Goal: Find specific fact: Find specific fact

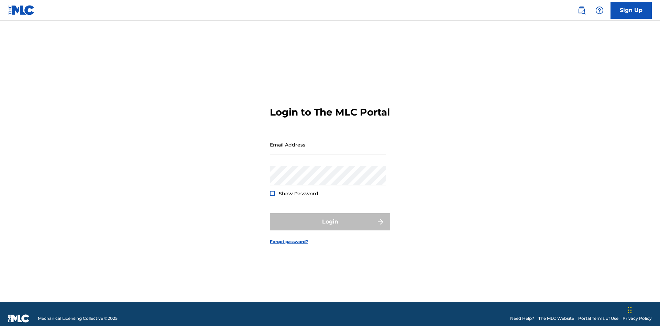
scroll to position [9, 0]
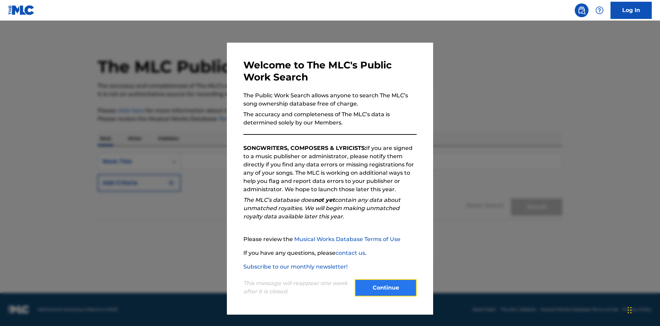
click at [386, 288] on button "Continue" at bounding box center [386, 287] width 62 height 17
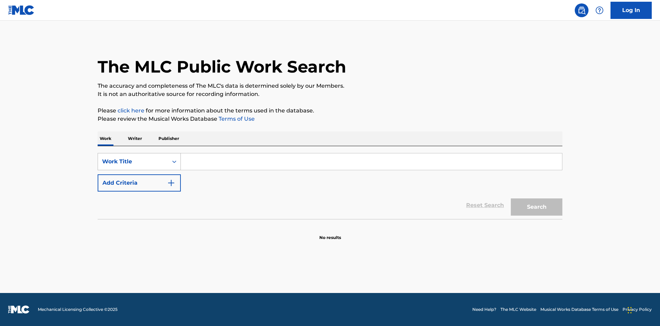
click at [133, 162] on div "Work Title" at bounding box center [133, 161] width 62 height 8
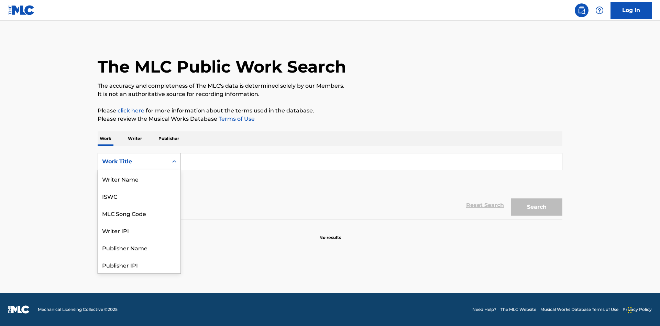
scroll to position [34, 0]
click at [139, 179] on div "MLC Song Code" at bounding box center [139, 178] width 82 height 17
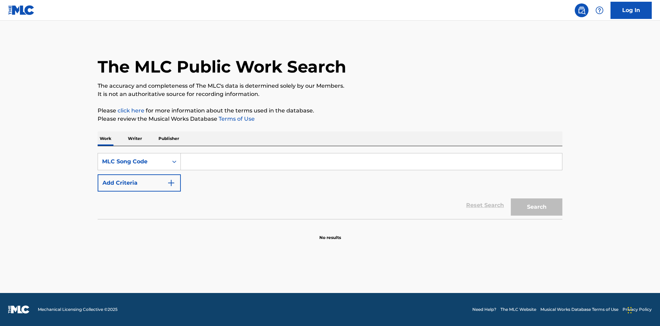
click at [371, 162] on input "Search Form" at bounding box center [371, 161] width 381 height 16
type input "MV82XX"
click at [536, 207] on button "Search" at bounding box center [537, 206] width 52 height 17
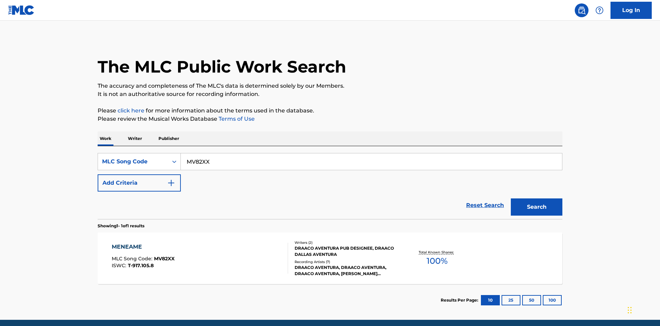
click at [330, 240] on div "Writers ( 2 ) DRAACO AVENTURA PUB DESIGNEE, DRAACO DALLAS AVENTURA Recording Ar…" at bounding box center [343, 258] width 110 height 37
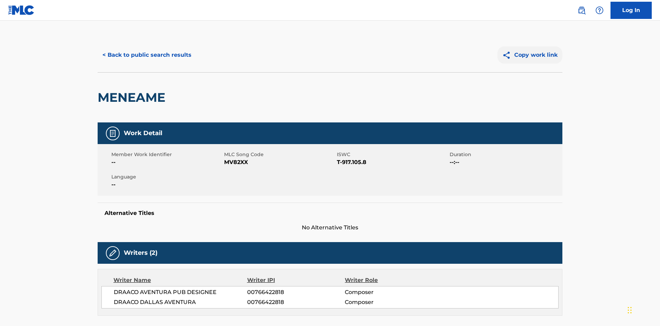
click at [530, 50] on button "Copy work link" at bounding box center [529, 54] width 65 height 17
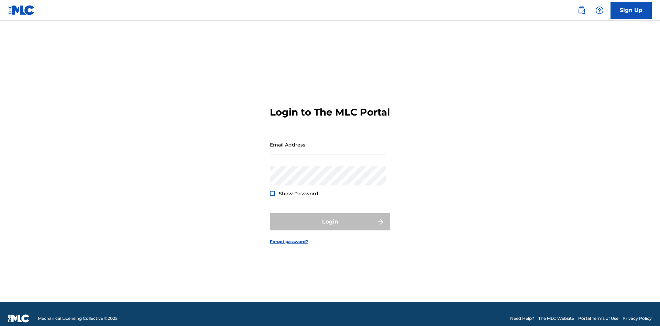
scroll to position [9, 0]
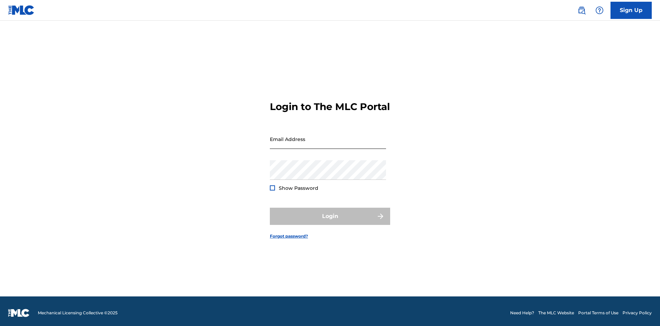
click at [328, 141] on input "Email Address" at bounding box center [328, 139] width 116 height 20
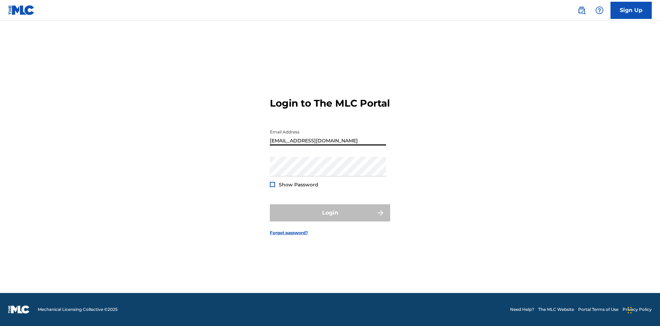
type input "[EMAIL_ADDRESS][DOMAIN_NAME]"
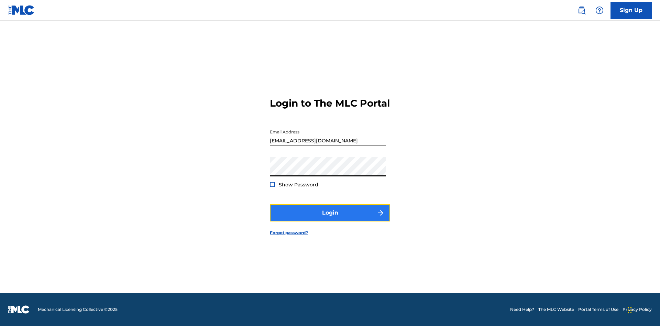
click at [330, 219] on button "Login" at bounding box center [330, 212] width 120 height 17
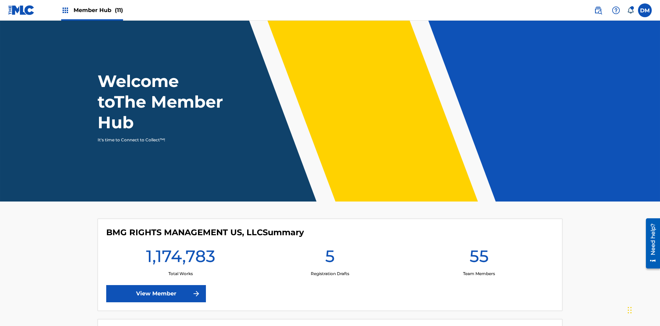
scroll to position [30, 0]
